Goal: Information Seeking & Learning: Learn about a topic

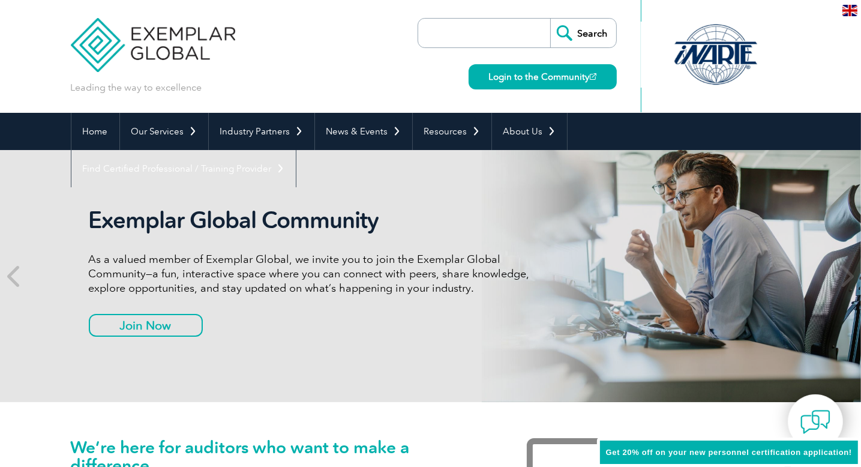
click at [430, 34] on input "search" at bounding box center [487, 33] width 126 height 29
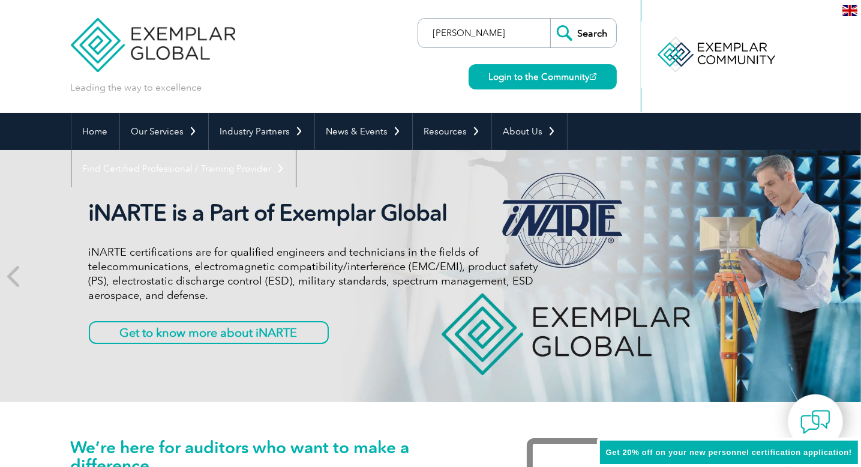
type input "Musa DOGAN"
click at [589, 36] on input "Search" at bounding box center [583, 33] width 66 height 29
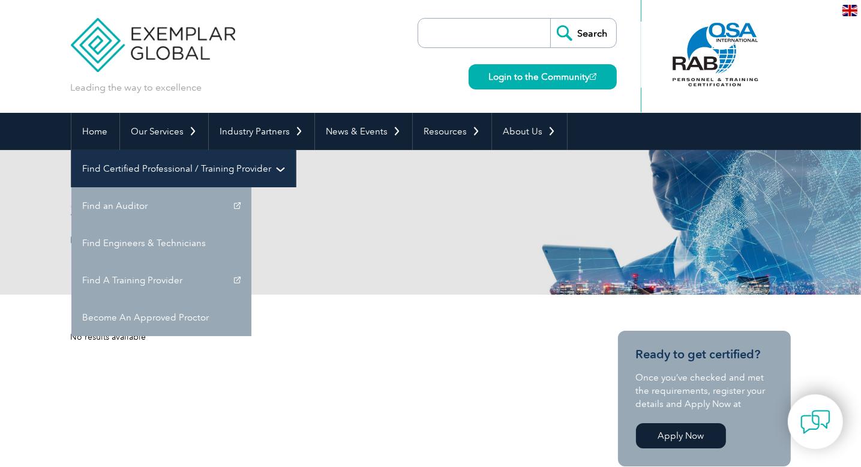
click at [296, 150] on link "Find Certified Professional / Training Provider" at bounding box center [183, 168] width 224 height 37
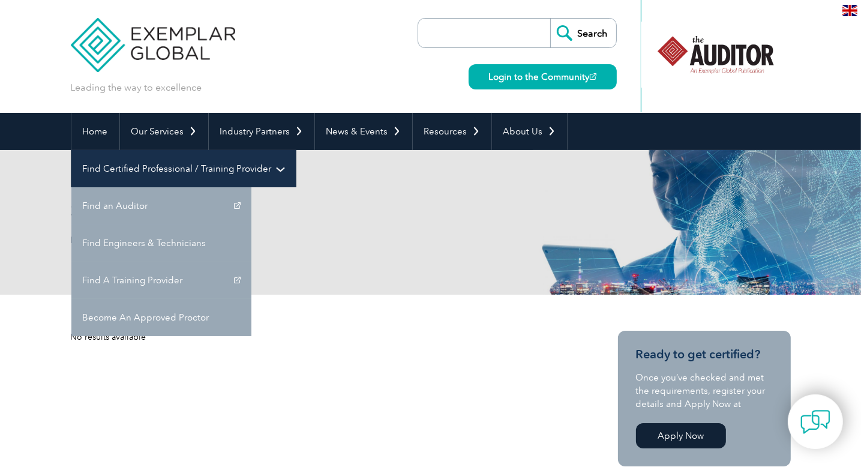
click at [296, 150] on link "Find Certified Professional / Training Provider" at bounding box center [183, 168] width 224 height 37
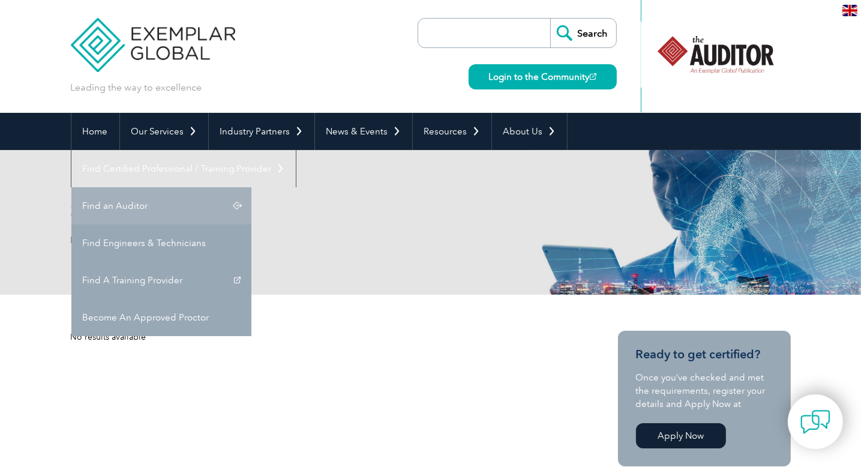
click at [251, 187] on link "Find an Auditor" at bounding box center [161, 205] width 180 height 37
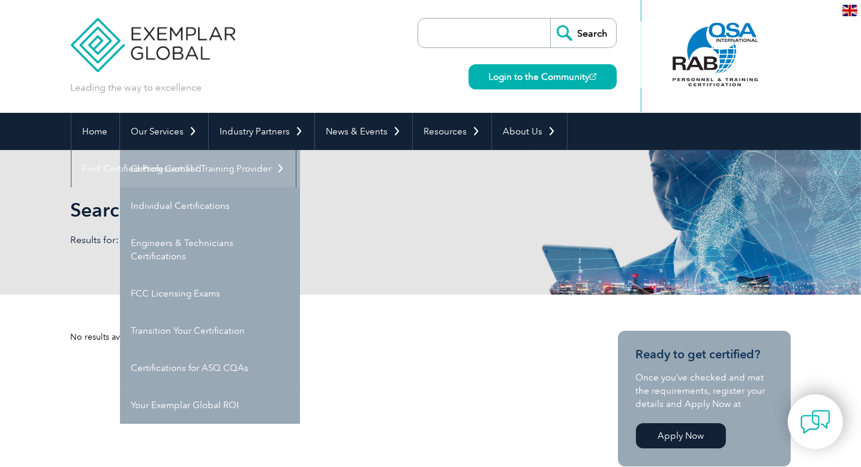
click at [161, 168] on link "Getting Certified" at bounding box center [210, 168] width 180 height 37
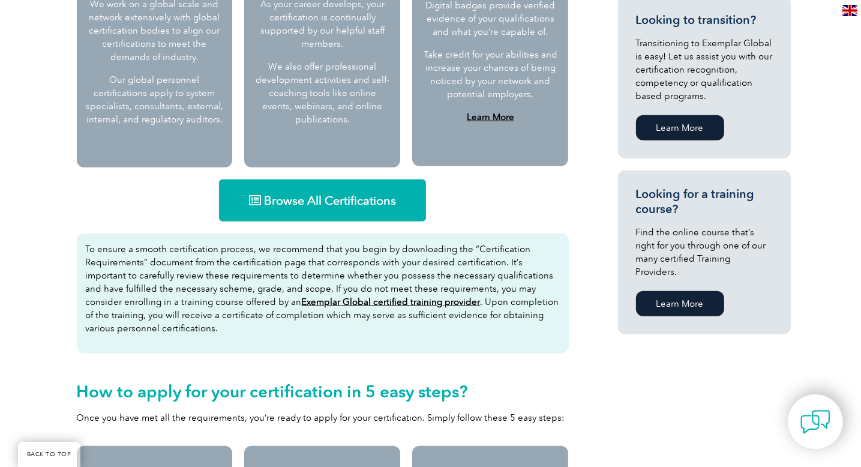
scroll to position [638, 0]
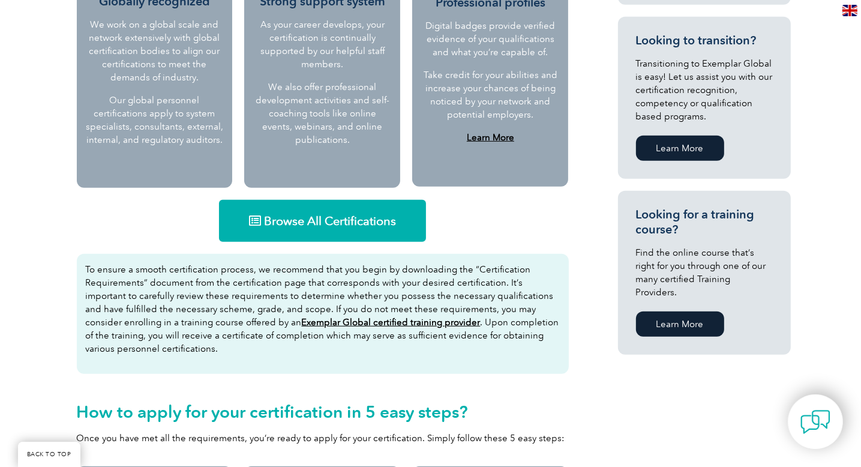
click at [316, 211] on link "Browse All Certifications" at bounding box center [322, 221] width 207 height 42
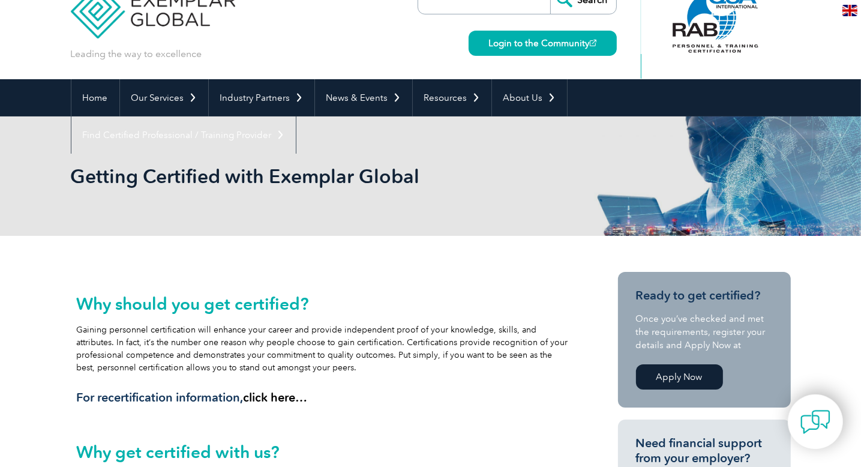
scroll to position [0, 0]
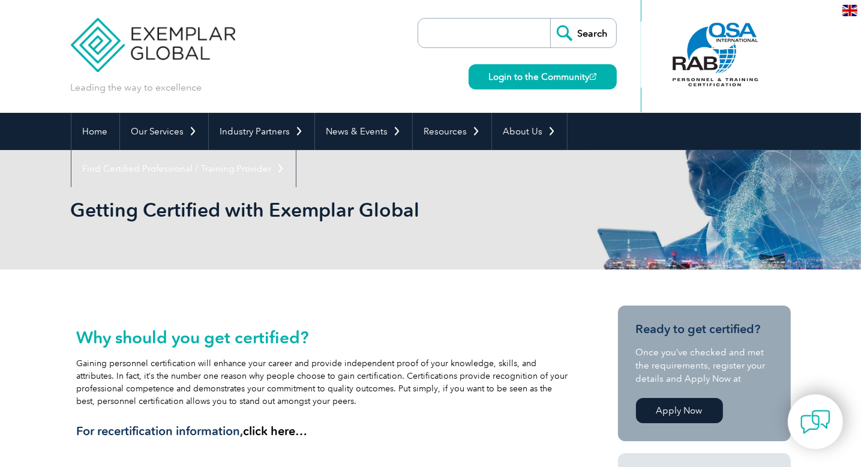
click at [850, 8] on img at bounding box center [849, 10] width 15 height 11
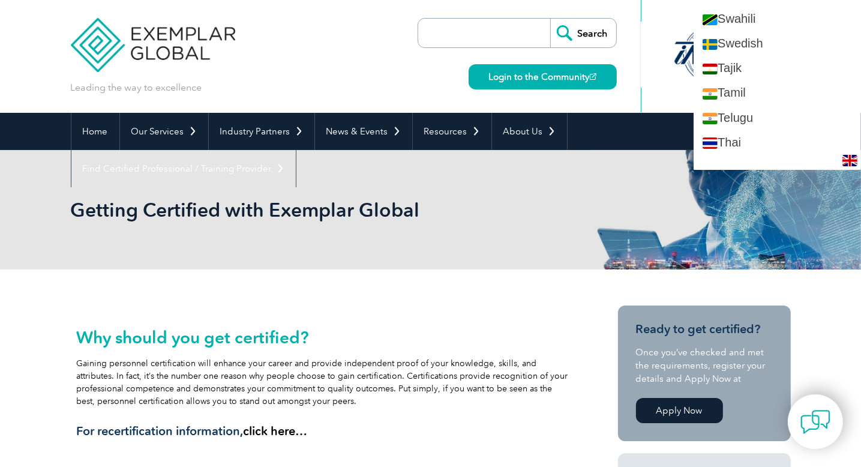
scroll to position [2160, 0]
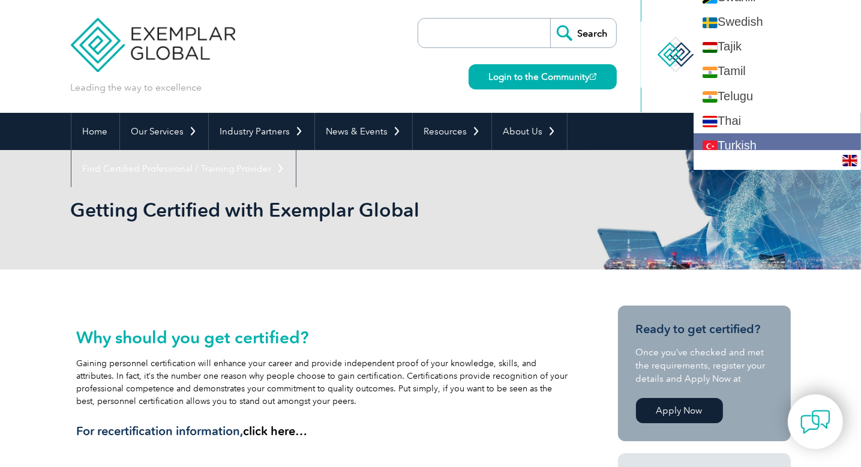
click at [779, 133] on link "Turkish" at bounding box center [777, 145] width 167 height 25
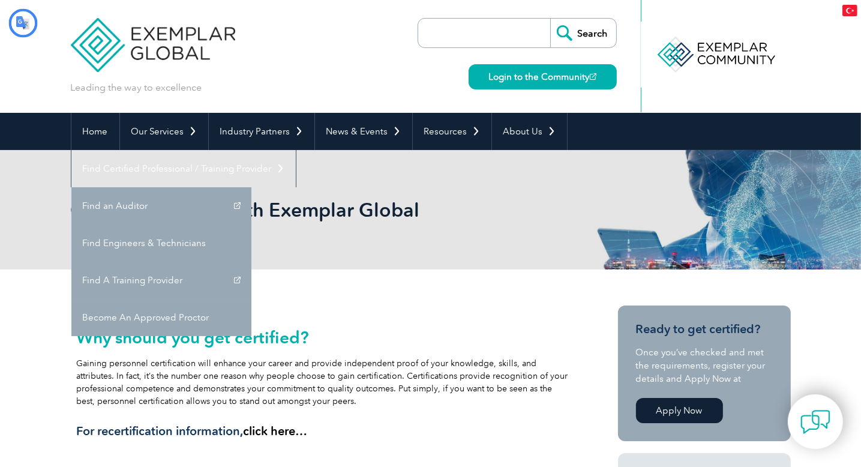
scroll to position [0, 0]
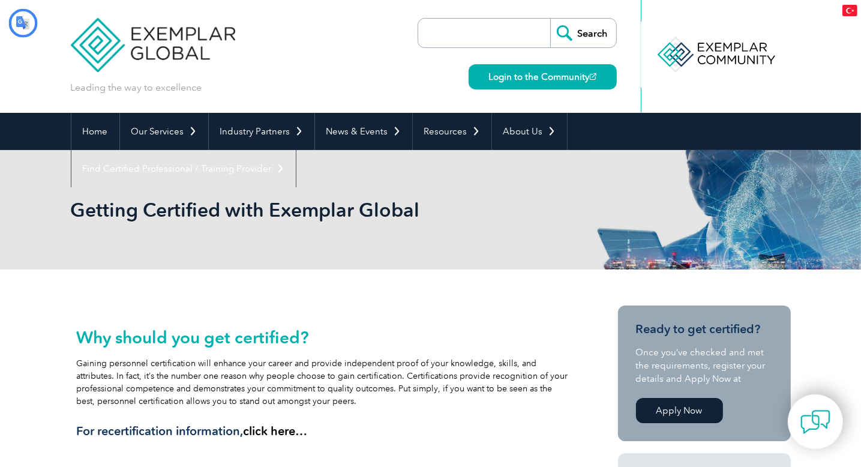
type input "Aramak"
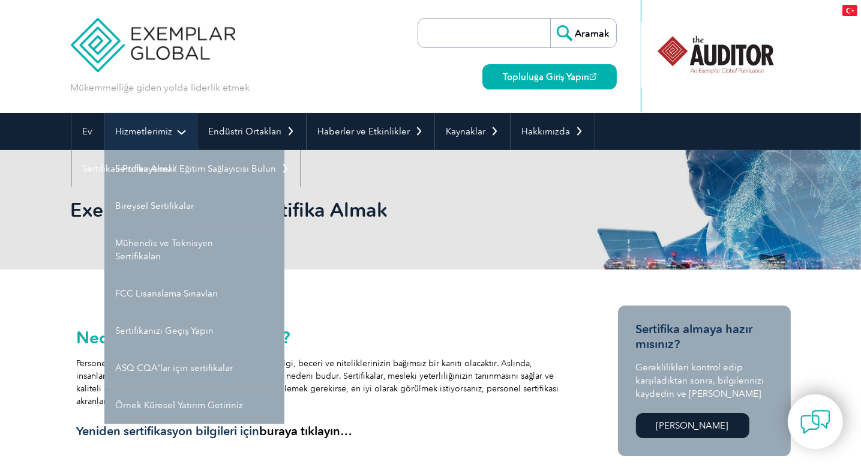
click at [169, 133] on font "Hizmetlerimiz" at bounding box center [144, 131] width 57 height 11
click at [143, 123] on link "Hizmetlerimiz" at bounding box center [150, 131] width 92 height 37
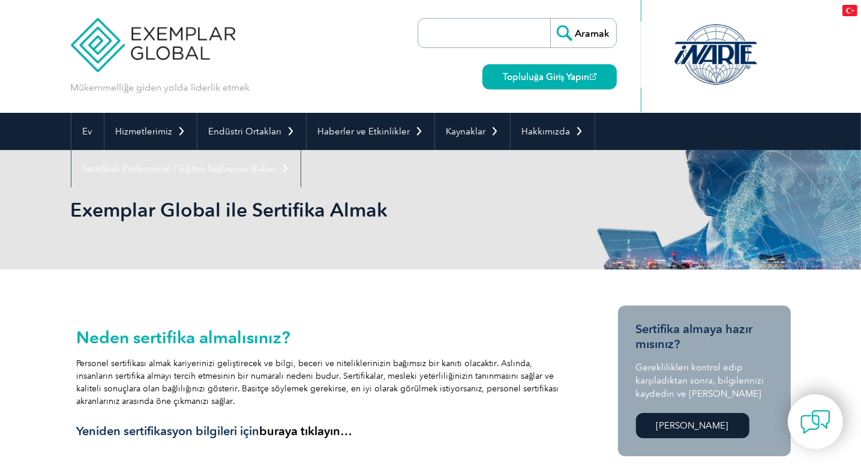
click at [157, 51] on img at bounding box center [153, 36] width 165 height 72
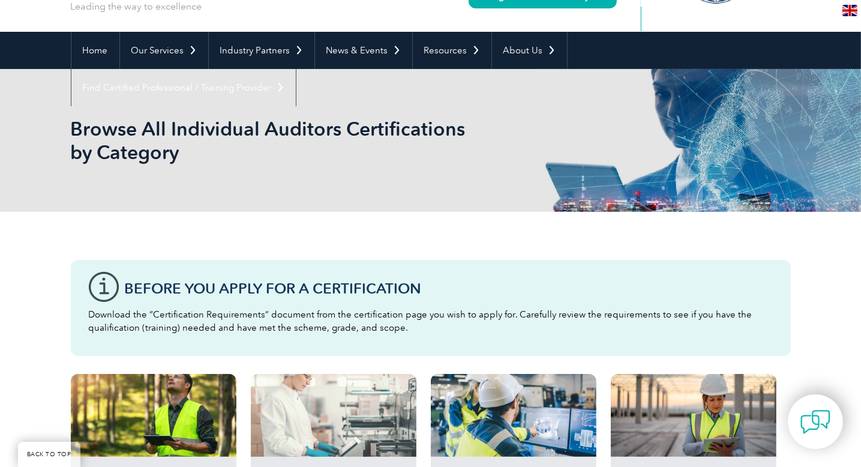
scroll to position [360, 0]
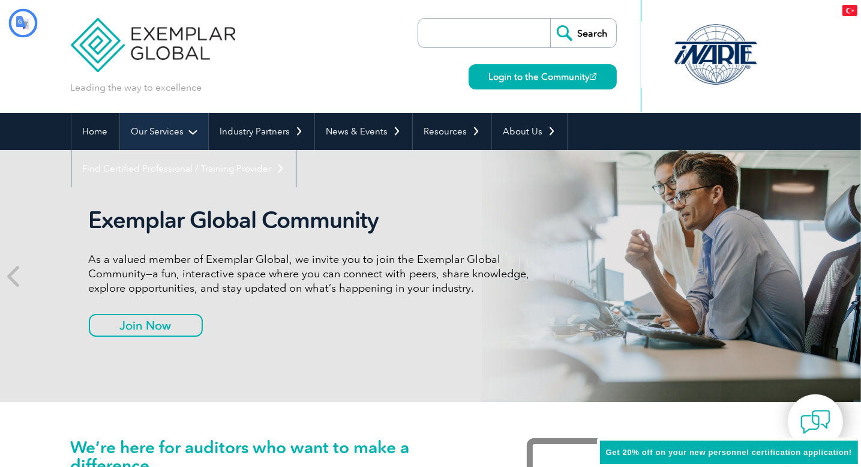
type input "Aramak"
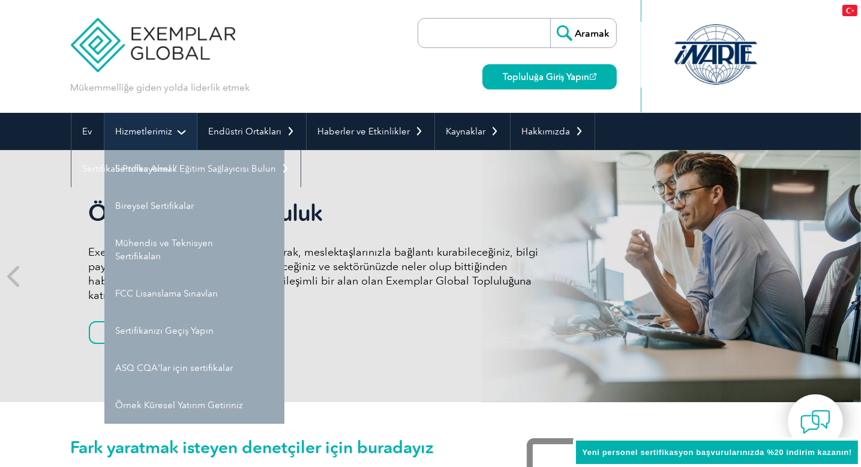
click at [192, 135] on link "Hizmetlerimiz" at bounding box center [150, 131] width 92 height 37
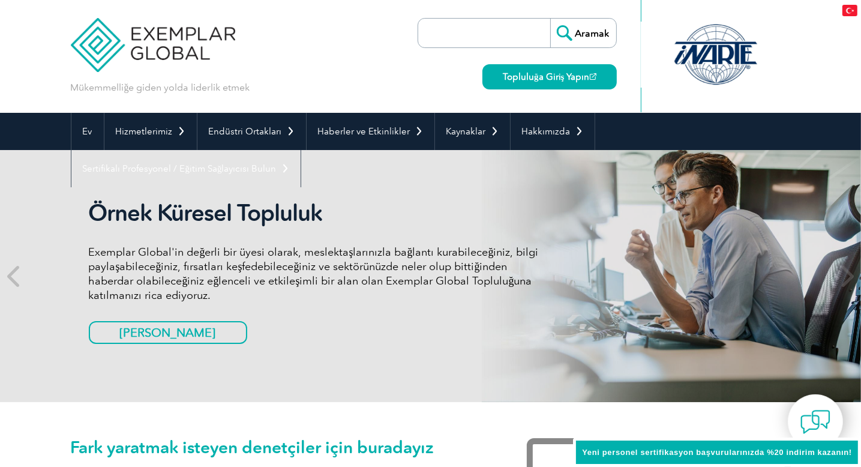
click at [0, 0] on font "Bireysel Sertifikalar" at bounding box center [0, 0] width 0 height 0
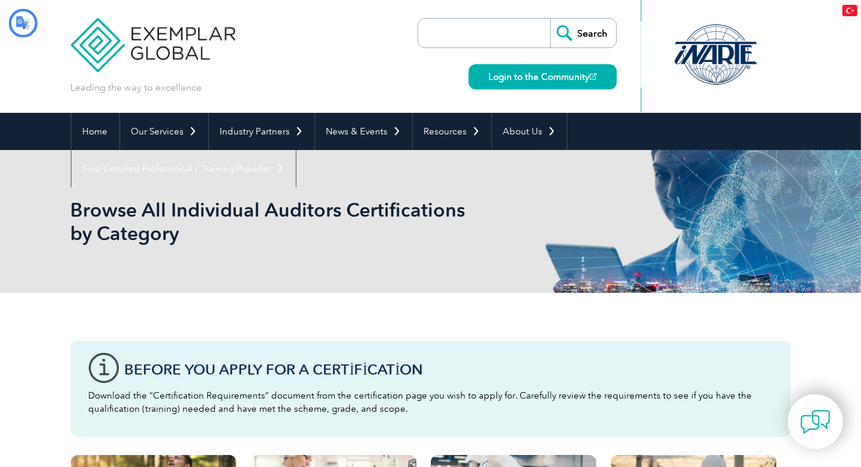
type input "Aramak"
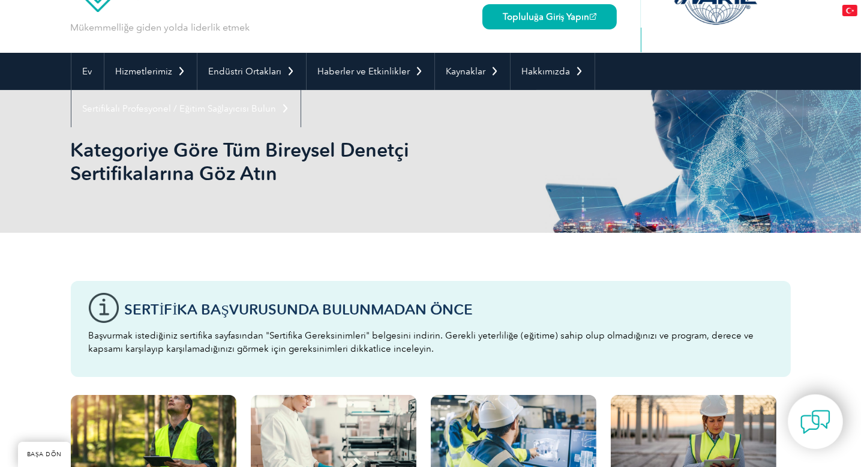
scroll to position [420, 0]
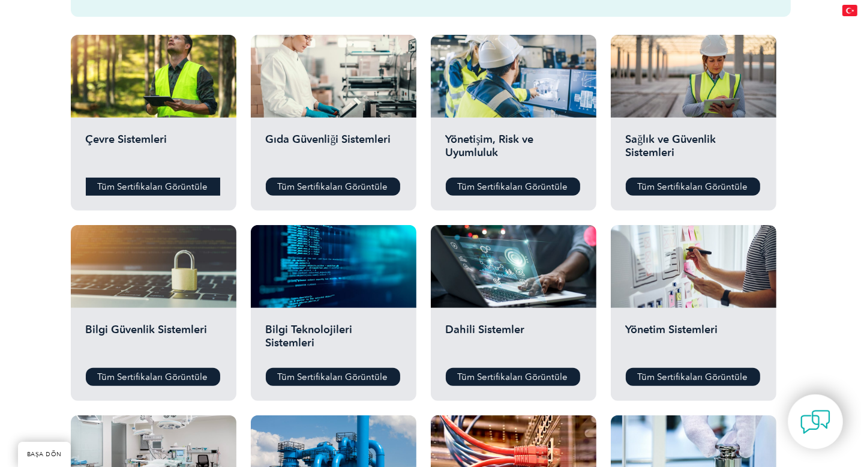
click at [154, 188] on font "Tüm Sertifikaları Görüntüle" at bounding box center [153, 186] width 110 height 11
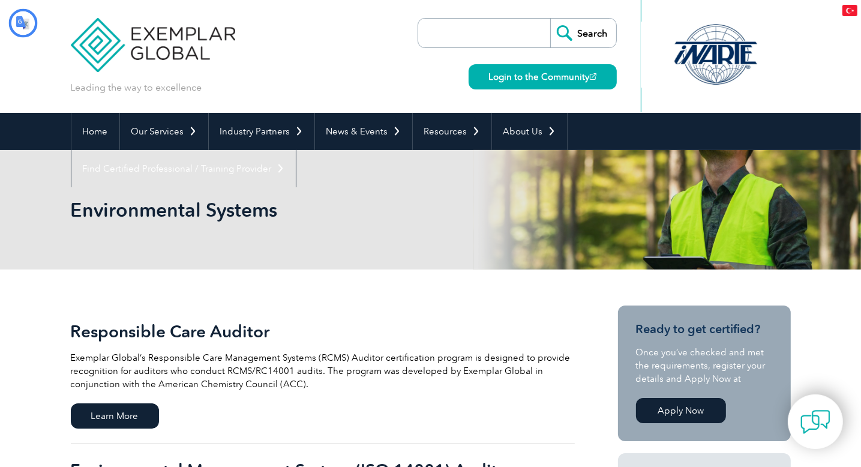
type input "Aramak"
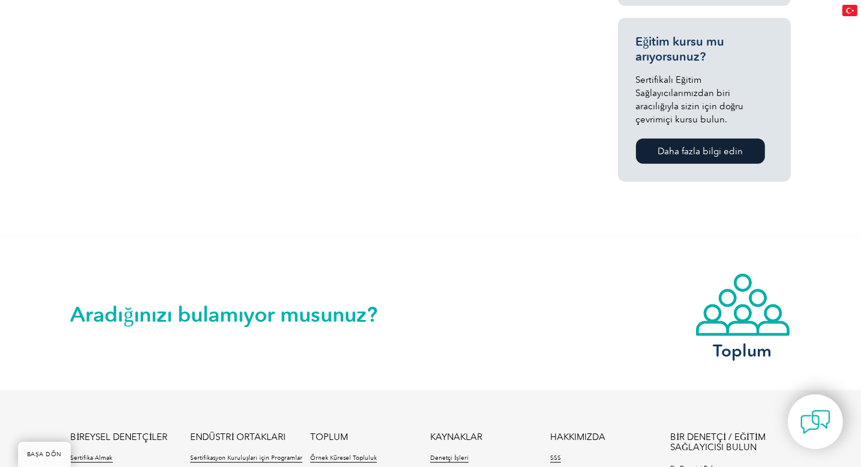
scroll to position [1097, 0]
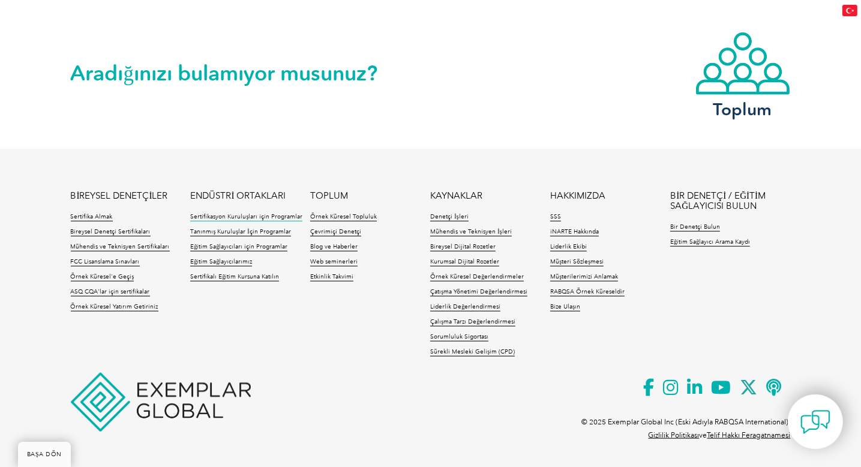
click at [264, 217] on font "Sertifikasyon Kuruluşları için Programlar" at bounding box center [246, 216] width 112 height 7
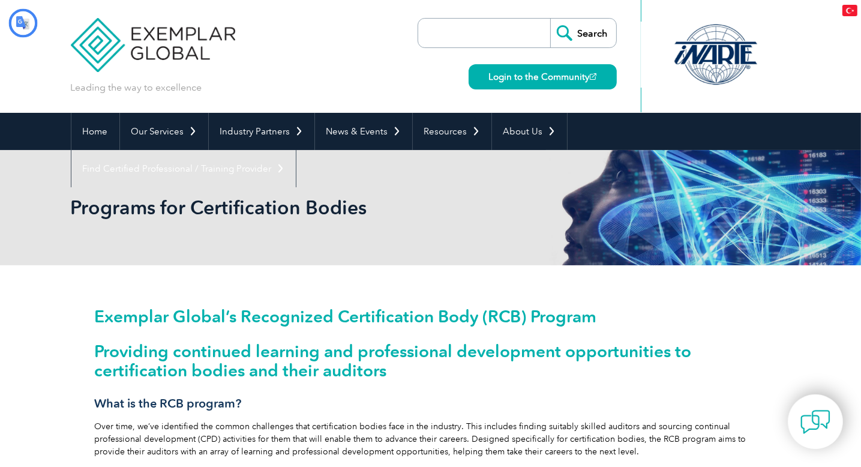
click at [506, 78] on link "Login to the Community" at bounding box center [543, 76] width 148 height 25
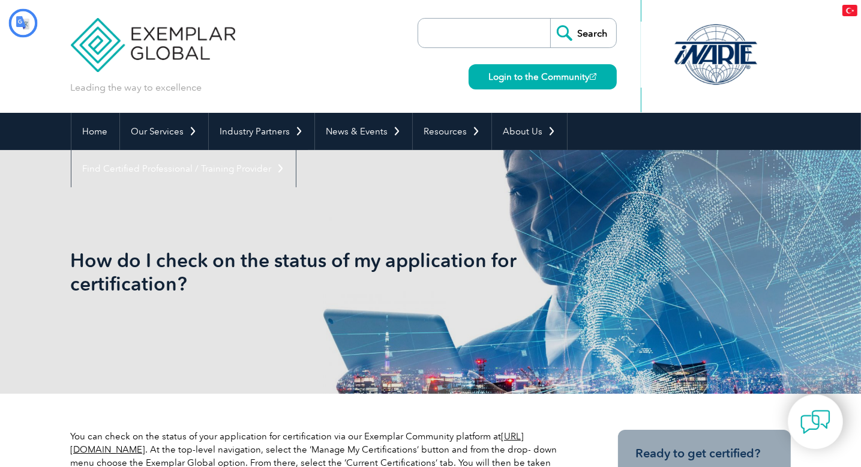
type input "Aramak"
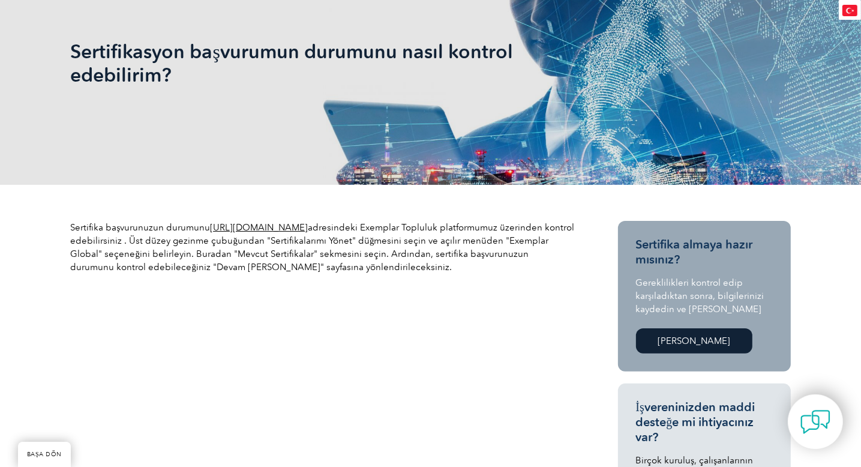
scroll to position [240, 0]
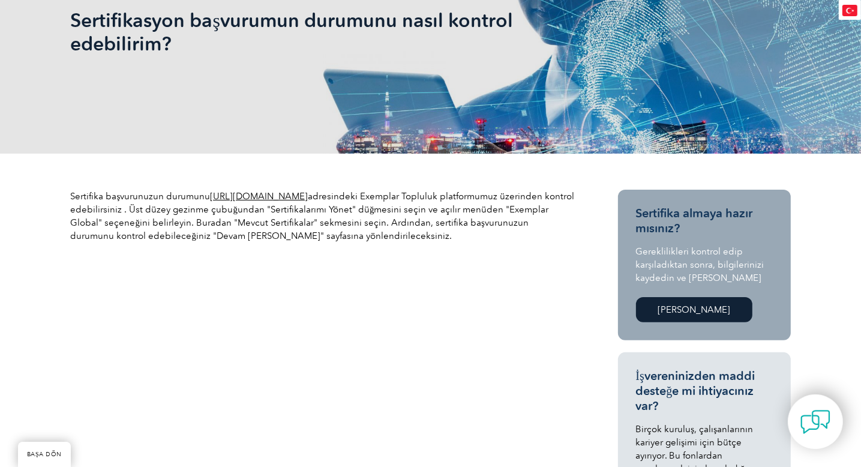
click at [308, 193] on font "[URL][DOMAIN_NAME]" at bounding box center [259, 196] width 98 height 11
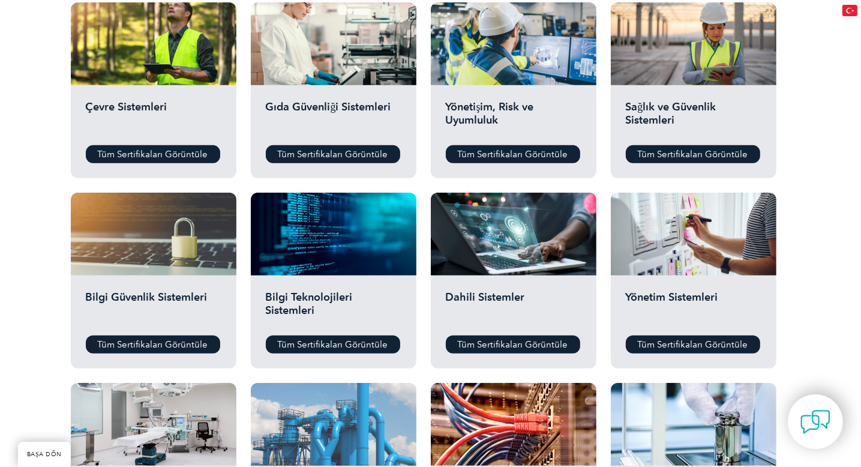
scroll to position [420, 0]
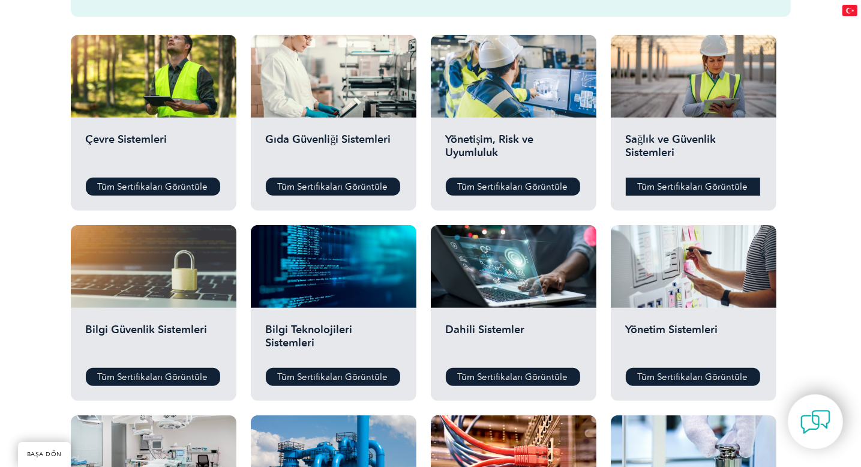
click at [685, 183] on font "Tüm Sertifikaları Görüntüle" at bounding box center [693, 186] width 110 height 11
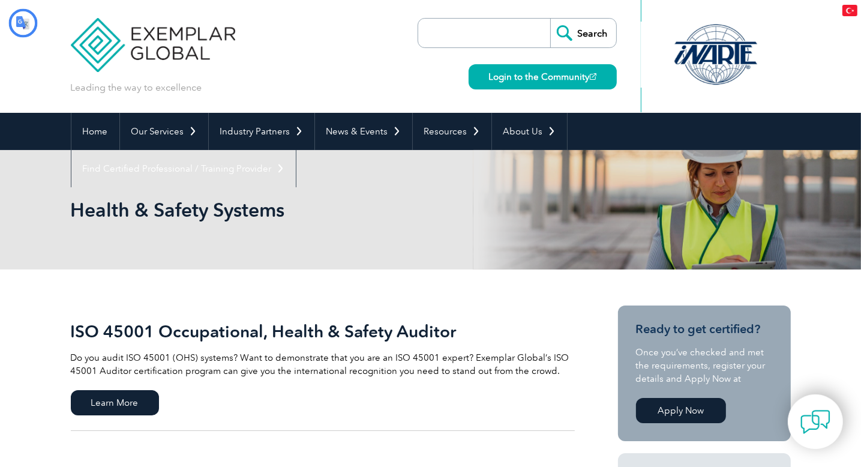
type input "Aramak"
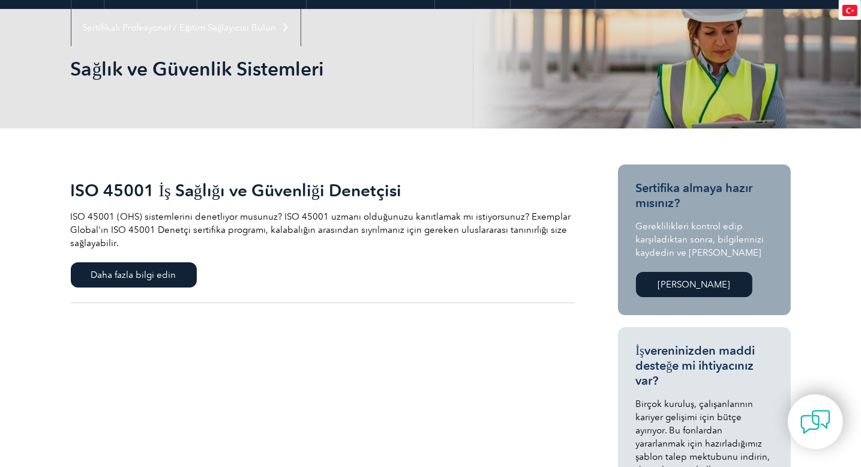
scroll to position [180, 0]
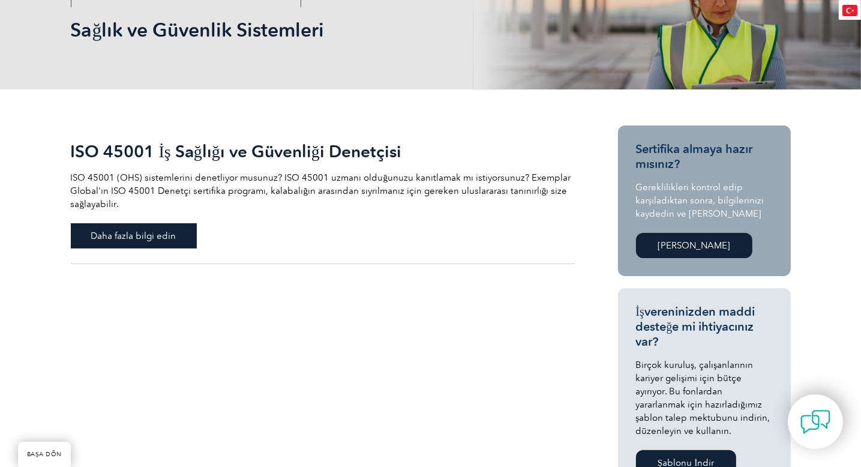
click at [157, 229] on span "Daha fazla bilgi edin" at bounding box center [134, 235] width 126 height 25
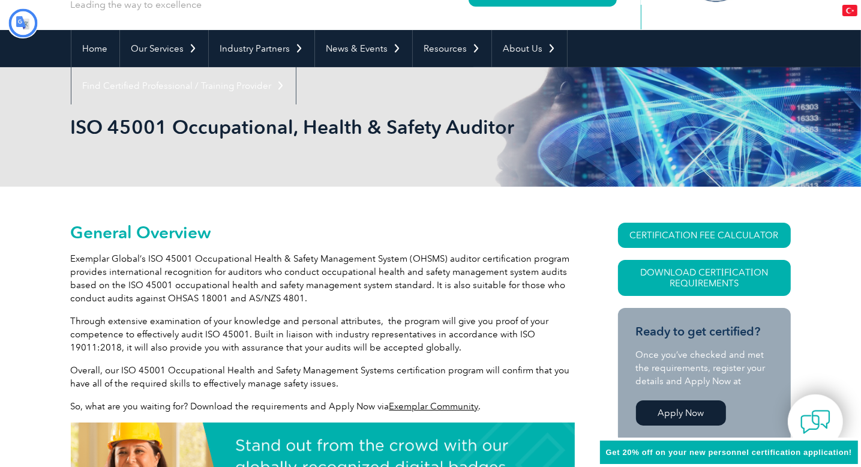
type input "Aramak"
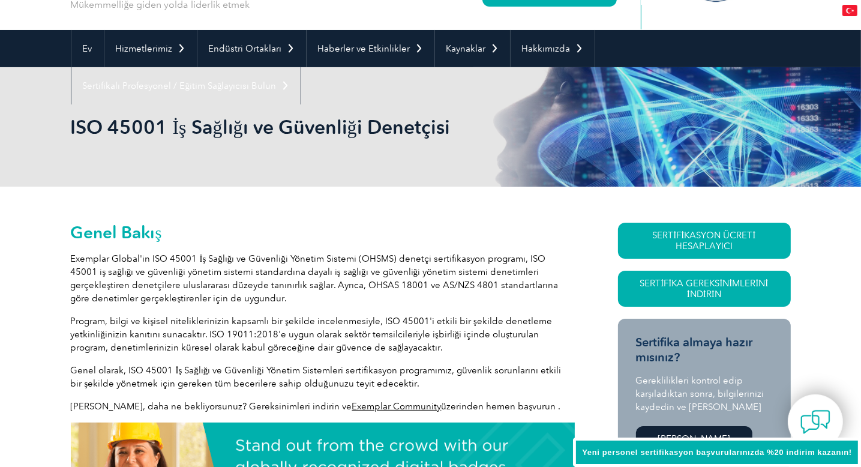
click at [430, 406] on p "Peki, daha ne bekliyorsunuz? Gereksinimleri indirin ve Exemplar Community üzeri…" at bounding box center [323, 406] width 504 height 13
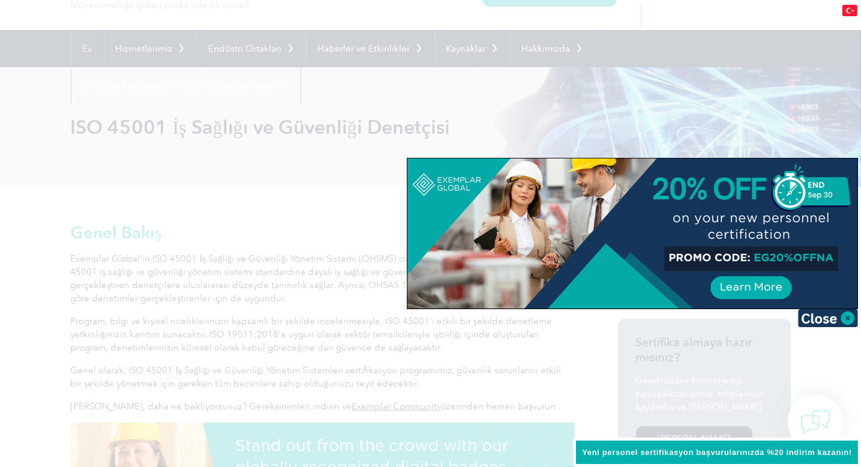
click at [345, 169] on div at bounding box center [430, 233] width 861 height 467
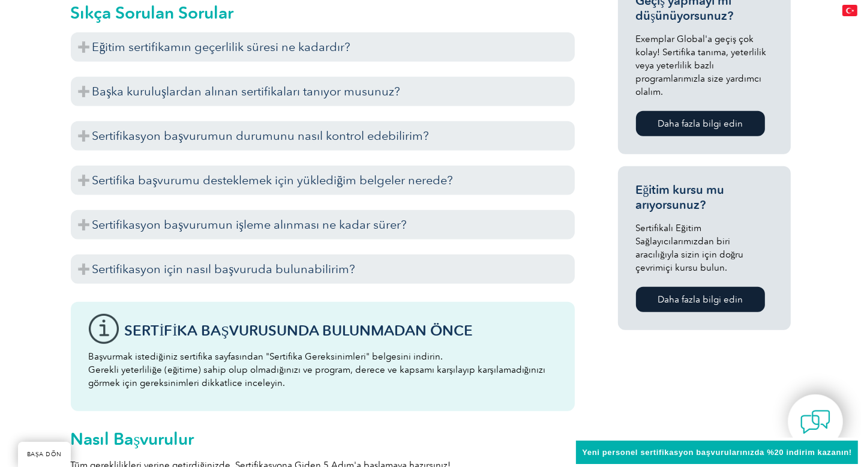
scroll to position [743, 0]
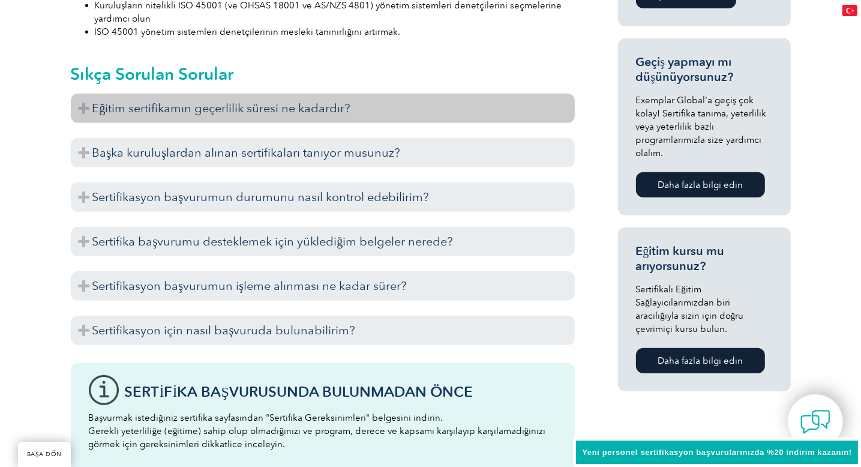
click at [221, 115] on h3 "Eğitim sertifikamın geçerlilik süresi ne kadardır?" at bounding box center [323, 108] width 504 height 29
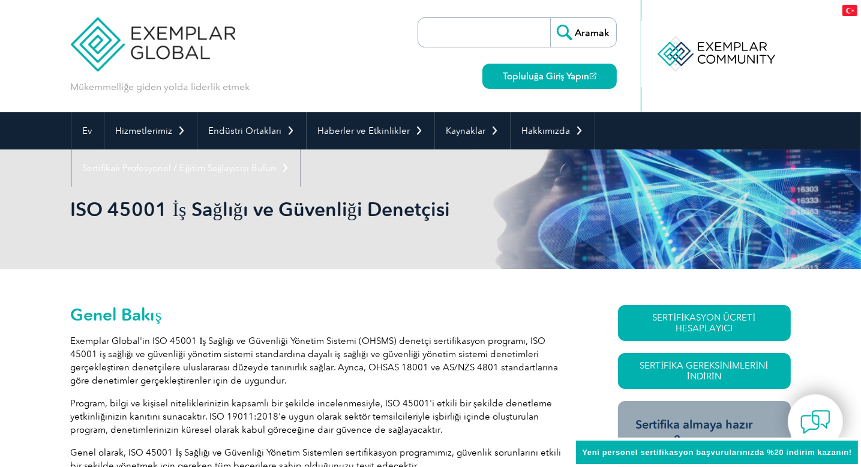
scroll to position [0, 0]
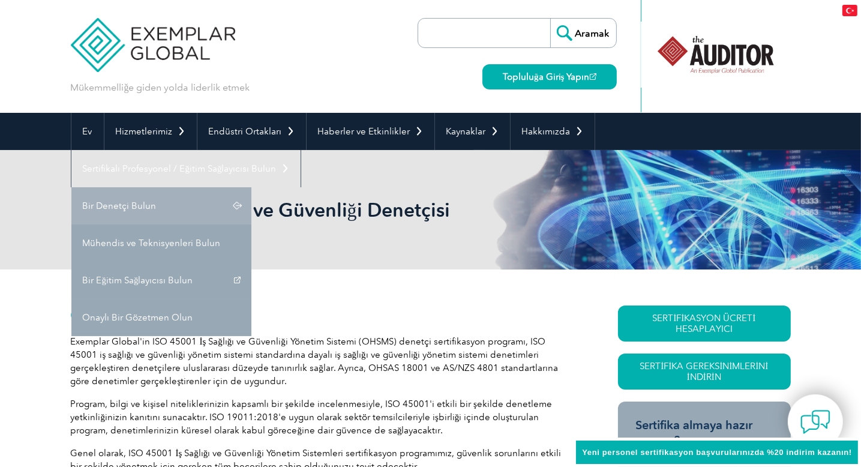
click at [144, 209] on font "Bir Denetçi Bulun" at bounding box center [120, 205] width 74 height 11
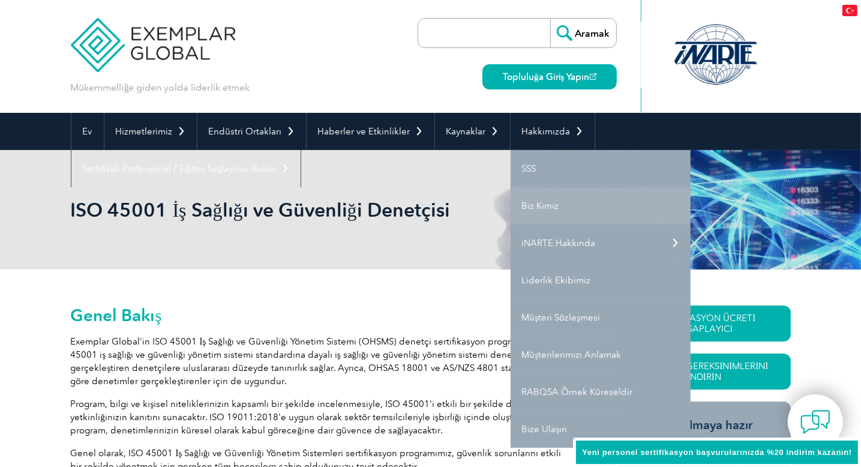
click at [542, 199] on link "Biz Kimiz" at bounding box center [601, 205] width 180 height 37
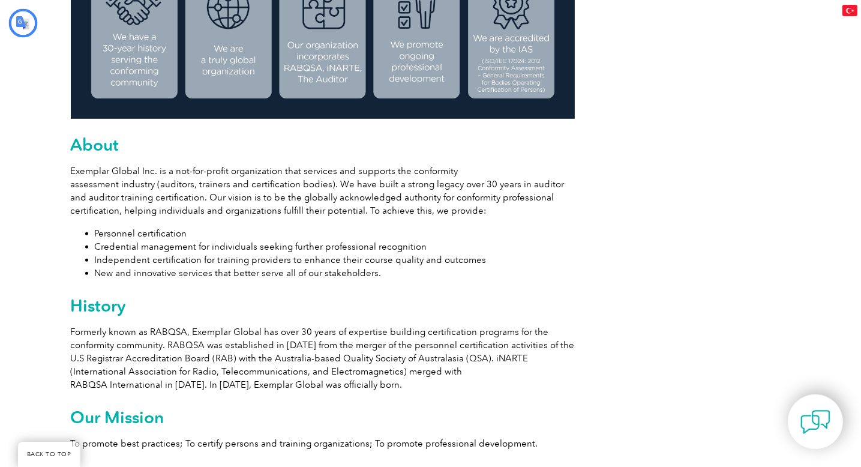
type input "Aramak"
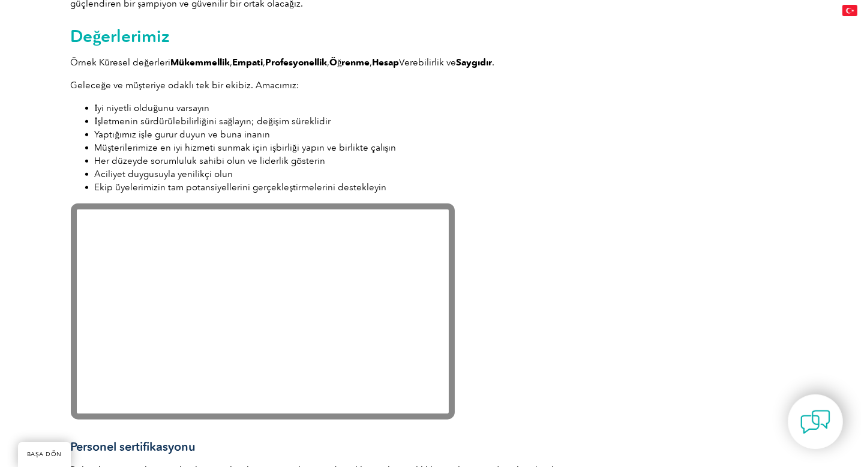
scroll to position [1199, 0]
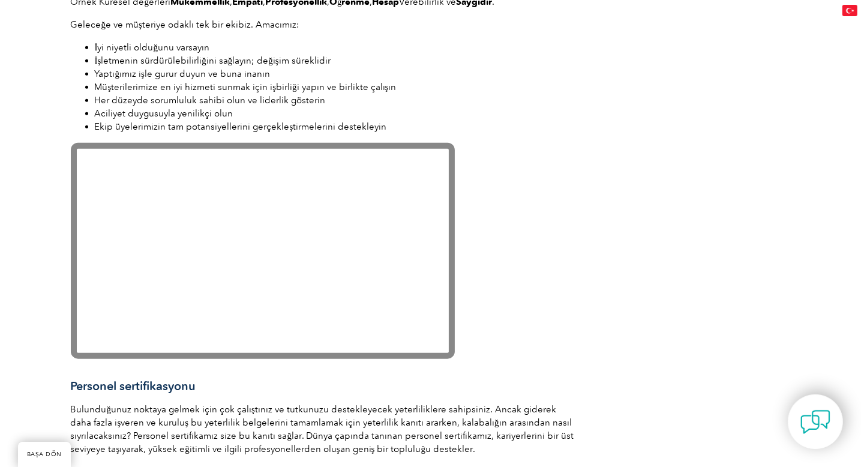
drag, startPoint x: 707, startPoint y: 215, endPoint x: 698, endPoint y: 217, distance: 9.8
click at [707, 215] on div "Exemplar Global, ASQ ailesinin gururlu bir parçasıdır. Mükemmelliğe giden yolda…" at bounding box center [431, 54] width 720 height 1976
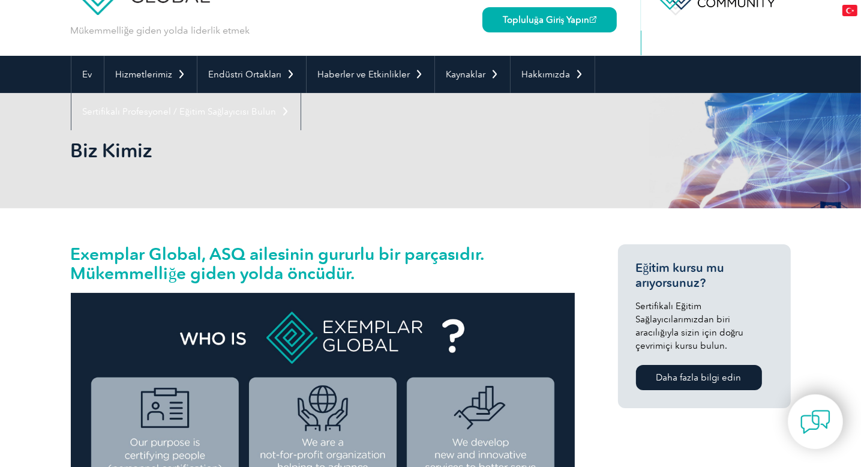
scroll to position [0, 0]
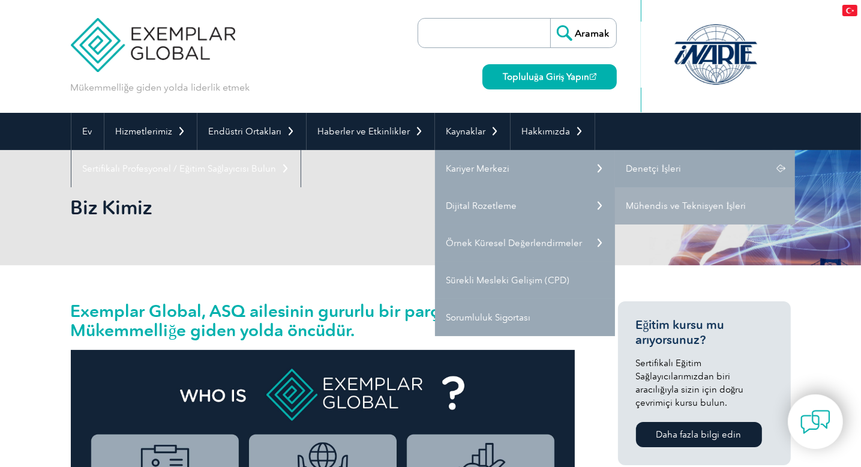
click at [653, 167] on font "Denetçi İşleri" at bounding box center [653, 168] width 55 height 11
